Goal: Transaction & Acquisition: Purchase product/service

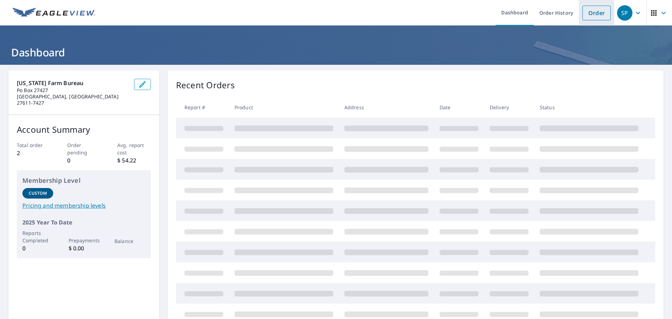
click at [600, 12] on link "Order" at bounding box center [597, 13] width 28 height 15
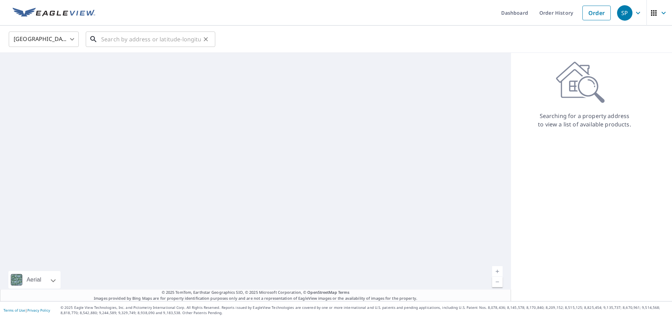
click at [137, 41] on input "text" at bounding box center [151, 39] width 100 height 20
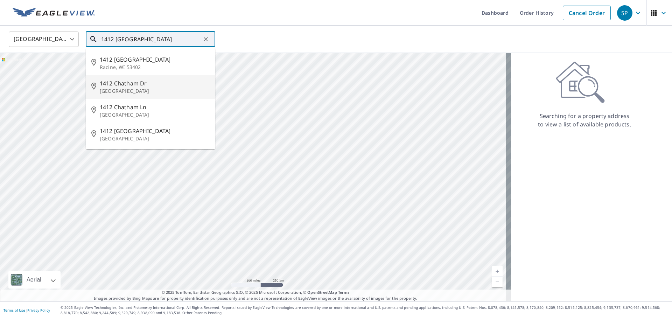
click at [150, 86] on span "1412 Chatham Dr" at bounding box center [155, 83] width 110 height 8
type input "[STREET_ADDRESS]"
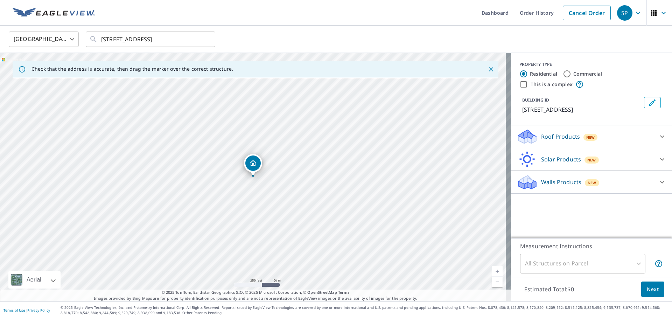
click at [252, 164] on icon "Dropped pin, building 1, Residential property, 1412 Chatham Dr High Point, NC 2…" at bounding box center [253, 163] width 7 height 6
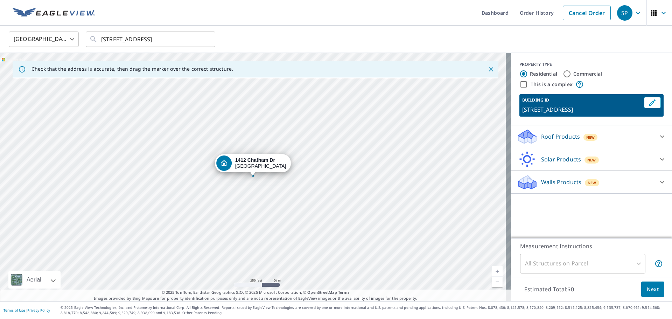
click at [658, 132] on icon at bounding box center [662, 136] width 8 height 8
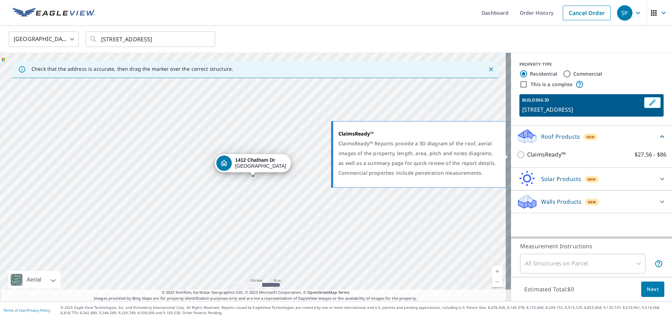
click at [553, 155] on p "ClaimsReady™" at bounding box center [546, 154] width 39 height 9
click at [527, 155] on input "ClaimsReady™ $27.56 - $86" at bounding box center [522, 155] width 11 height 8
checkbox input "true"
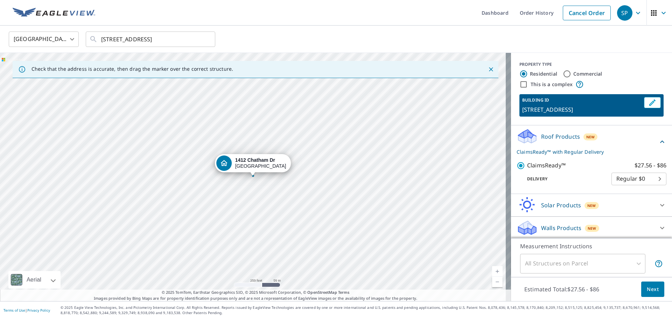
scroll to position [1, 0]
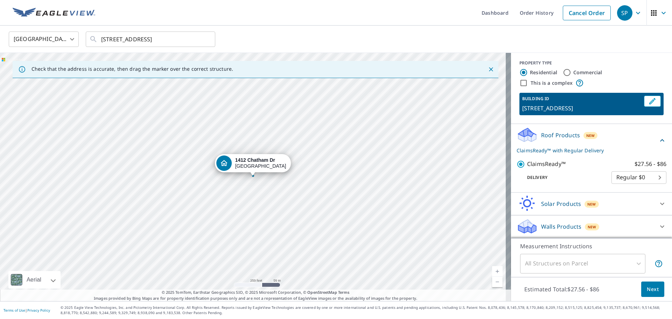
click at [641, 290] on button "Next" at bounding box center [652, 290] width 23 height 16
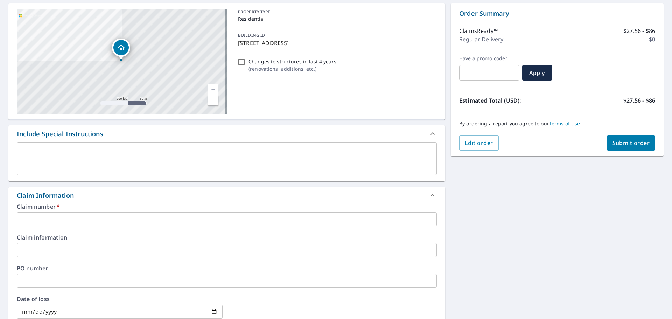
scroll to position [70, 0]
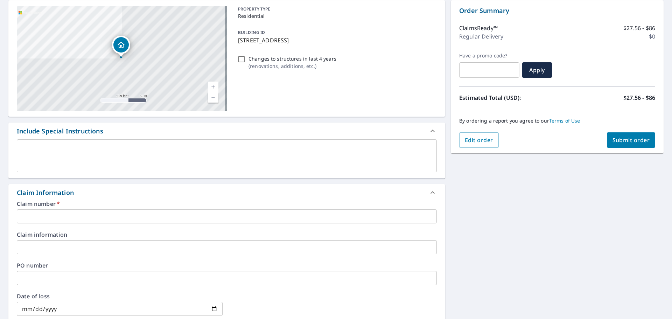
click at [111, 219] on input "text" at bounding box center [227, 216] width 420 height 14
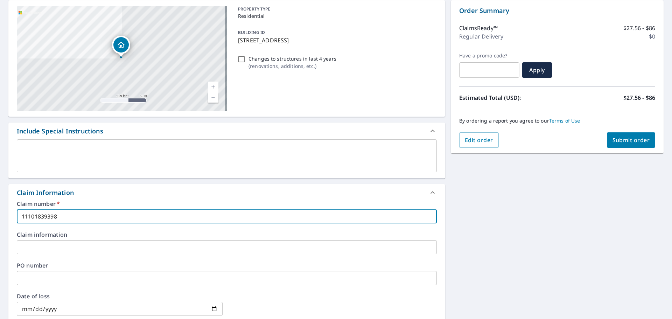
type input "11101839398"
click at [95, 243] on input "text" at bounding box center [227, 247] width 420 height 14
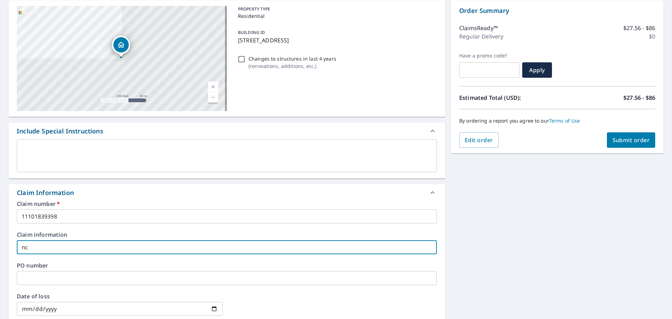
type input "n"
type input "NC FARM BUREAU"
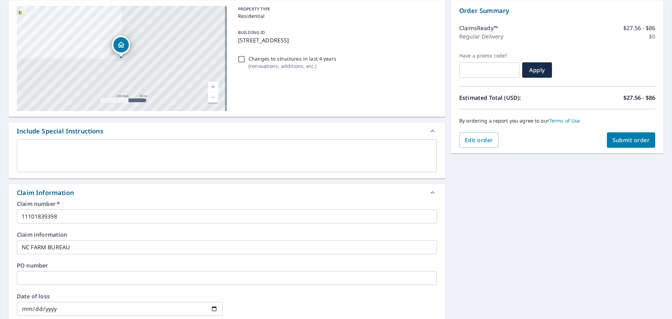
click at [56, 283] on input "text" at bounding box center [227, 278] width 420 height 14
click at [39, 278] on input "text" at bounding box center [227, 278] width 420 height 14
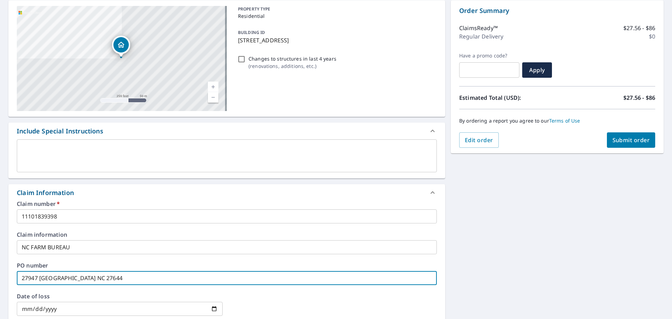
type input "27947 [GEOGRAPHIC_DATA] NC 27644"
click at [36, 310] on input "date" at bounding box center [120, 309] width 206 height 14
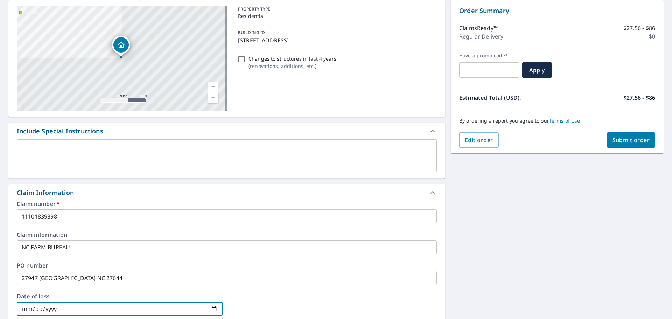
click at [210, 310] on input "date" at bounding box center [120, 309] width 206 height 14
type input "[DATE]"
click at [340, 298] on div at bounding box center [334, 308] width 206 height 31
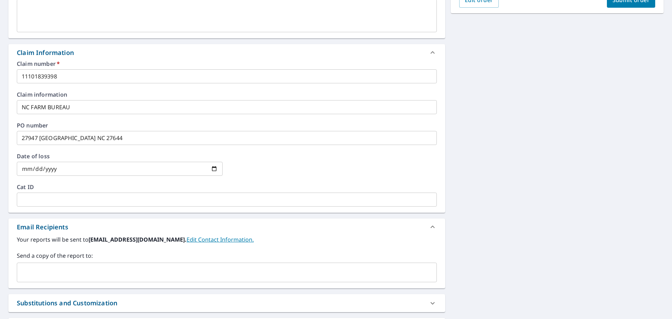
scroll to position [277, 0]
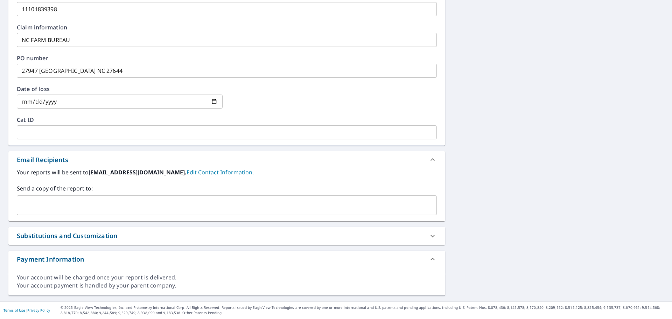
click at [121, 203] on input "text" at bounding box center [221, 205] width 403 height 13
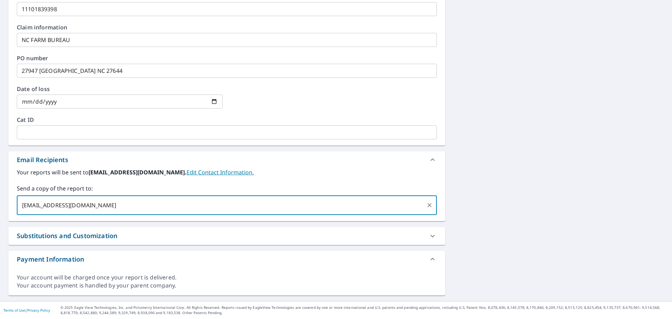
type input "[EMAIL_ADDRESS][DOMAIN_NAME]"
click at [290, 277] on div "Your account will be charged once your report is delivered." at bounding box center [227, 277] width 420 height 8
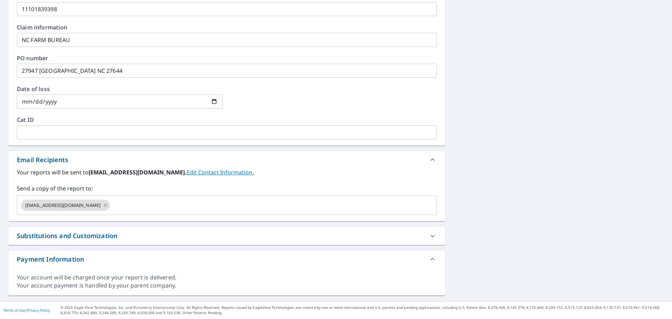
click at [402, 238] on div "Substitutions and Customization" at bounding box center [221, 235] width 408 height 9
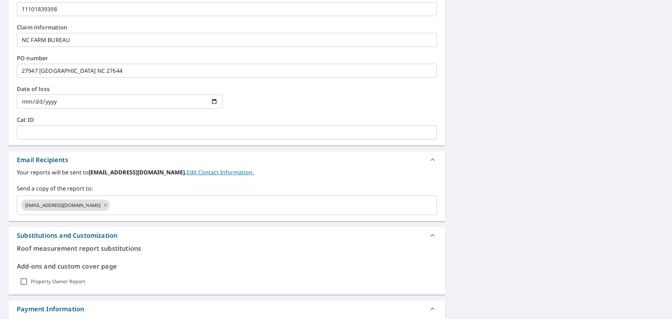
click at [402, 238] on div "Substitutions and Customization" at bounding box center [221, 235] width 408 height 9
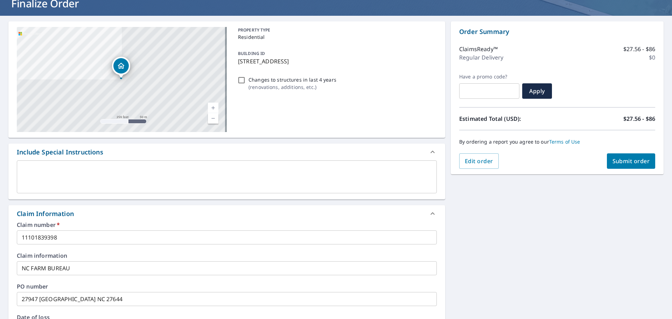
scroll to position [0, 0]
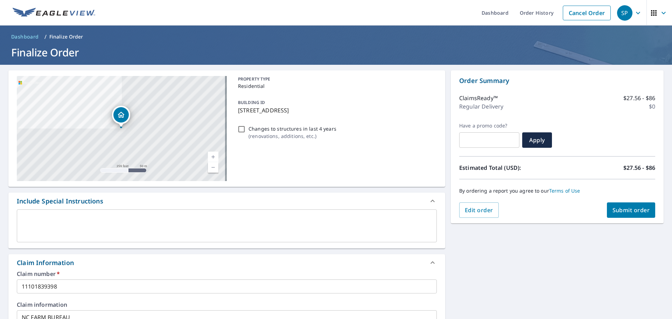
click at [634, 210] on span "Submit order" at bounding box center [631, 210] width 37 height 8
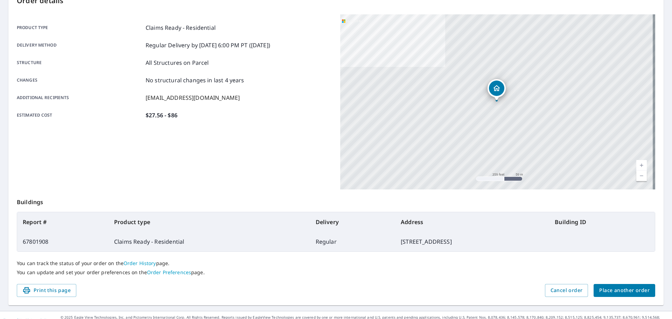
scroll to position [93, 0]
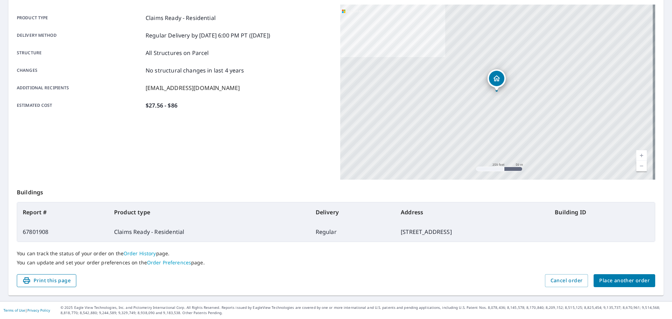
click at [54, 278] on span "Print this page" at bounding box center [46, 280] width 48 height 9
drag, startPoint x: 37, startPoint y: 282, endPoint x: 517, endPoint y: 276, distance: 480.4
click at [37, 282] on span "Print this page" at bounding box center [46, 280] width 48 height 9
